Goal: Navigation & Orientation: Find specific page/section

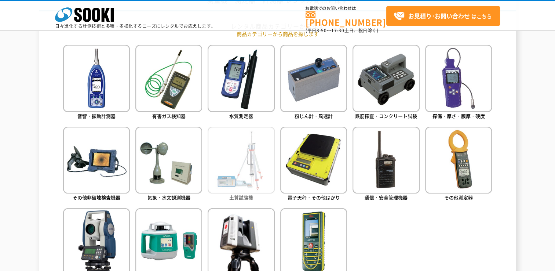
scroll to position [367, 0]
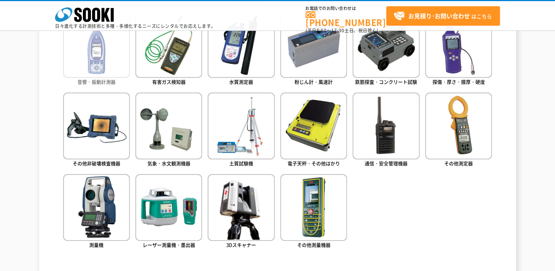
click at [113, 67] on img at bounding box center [96, 44] width 67 height 67
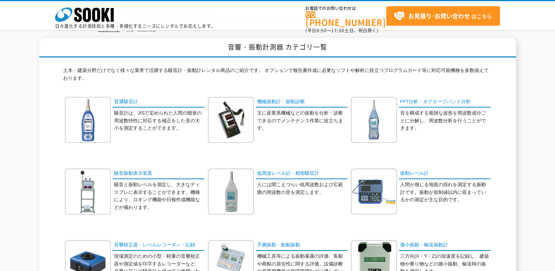
scroll to position [73, 0]
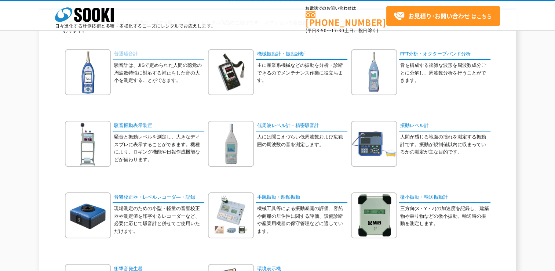
click at [134, 54] on link "普通騒音計" at bounding box center [159, 54] width 92 height 11
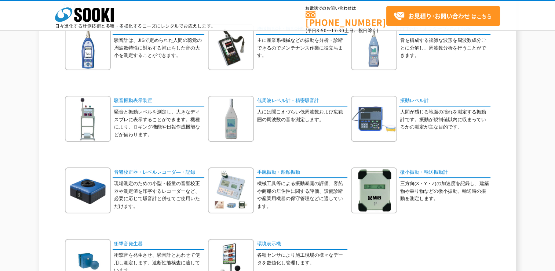
scroll to position [110, 0]
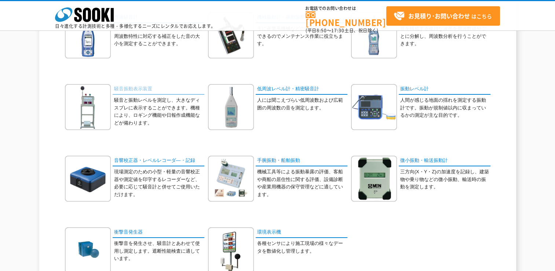
click at [119, 87] on link "騒音振動表示装置" at bounding box center [159, 89] width 92 height 11
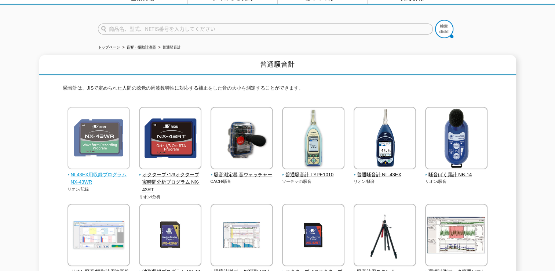
scroll to position [73, 0]
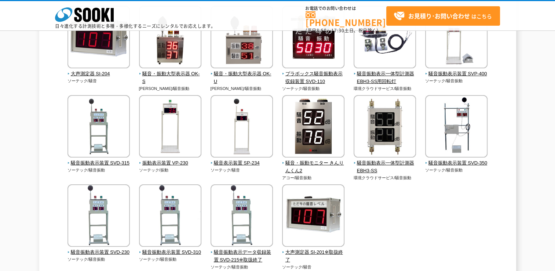
scroll to position [110, 0]
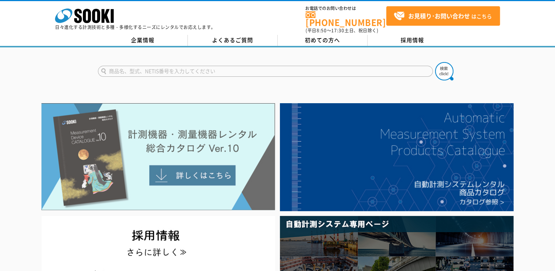
click at [224, 119] on img at bounding box center [158, 156] width 234 height 107
